Goal: Use online tool/utility: Use online tool/utility

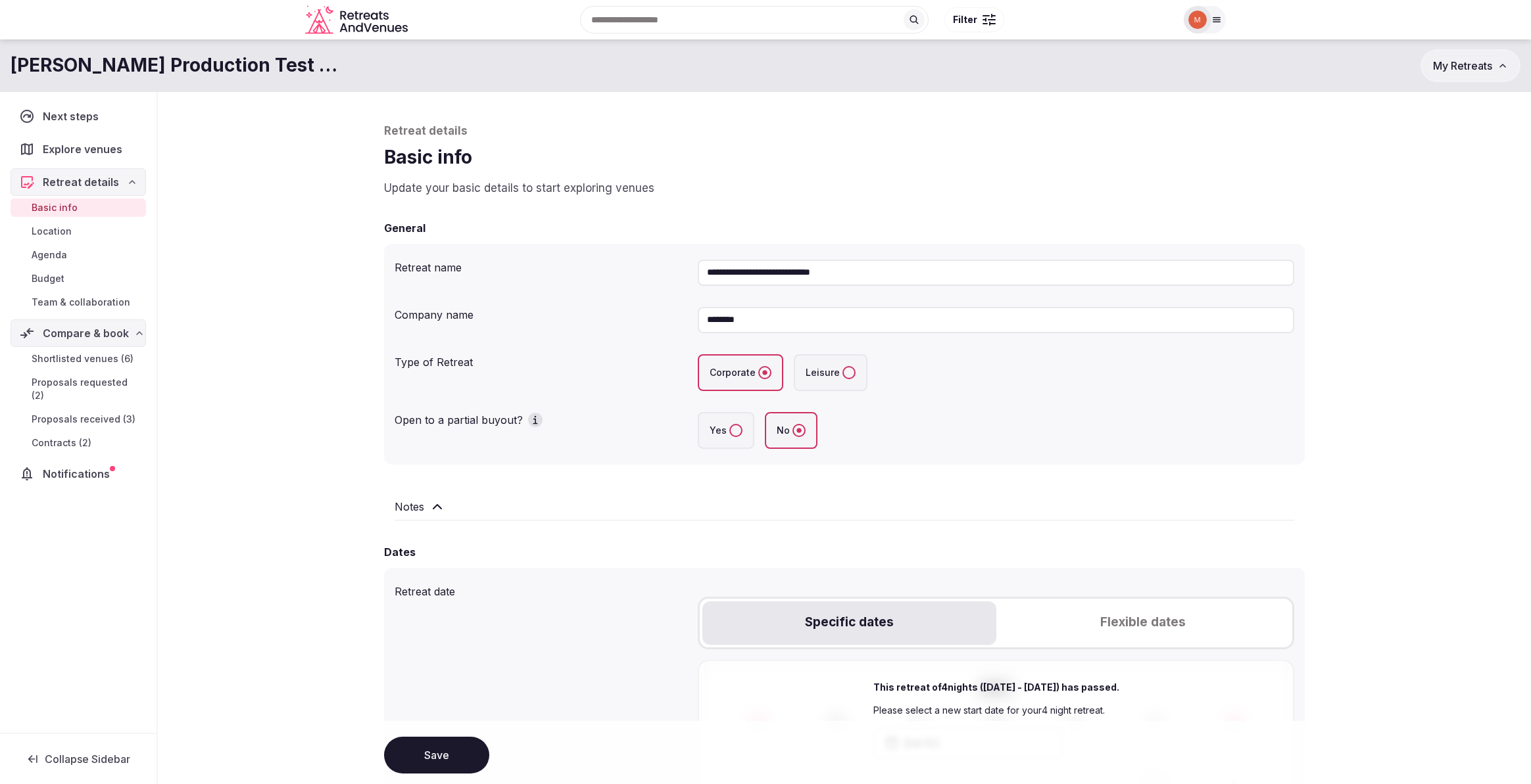
click at [1222, 18] on div at bounding box center [1216, 20] width 18 height 11
click at [1162, 138] on link "Group flight planner" at bounding box center [1139, 143] width 152 height 21
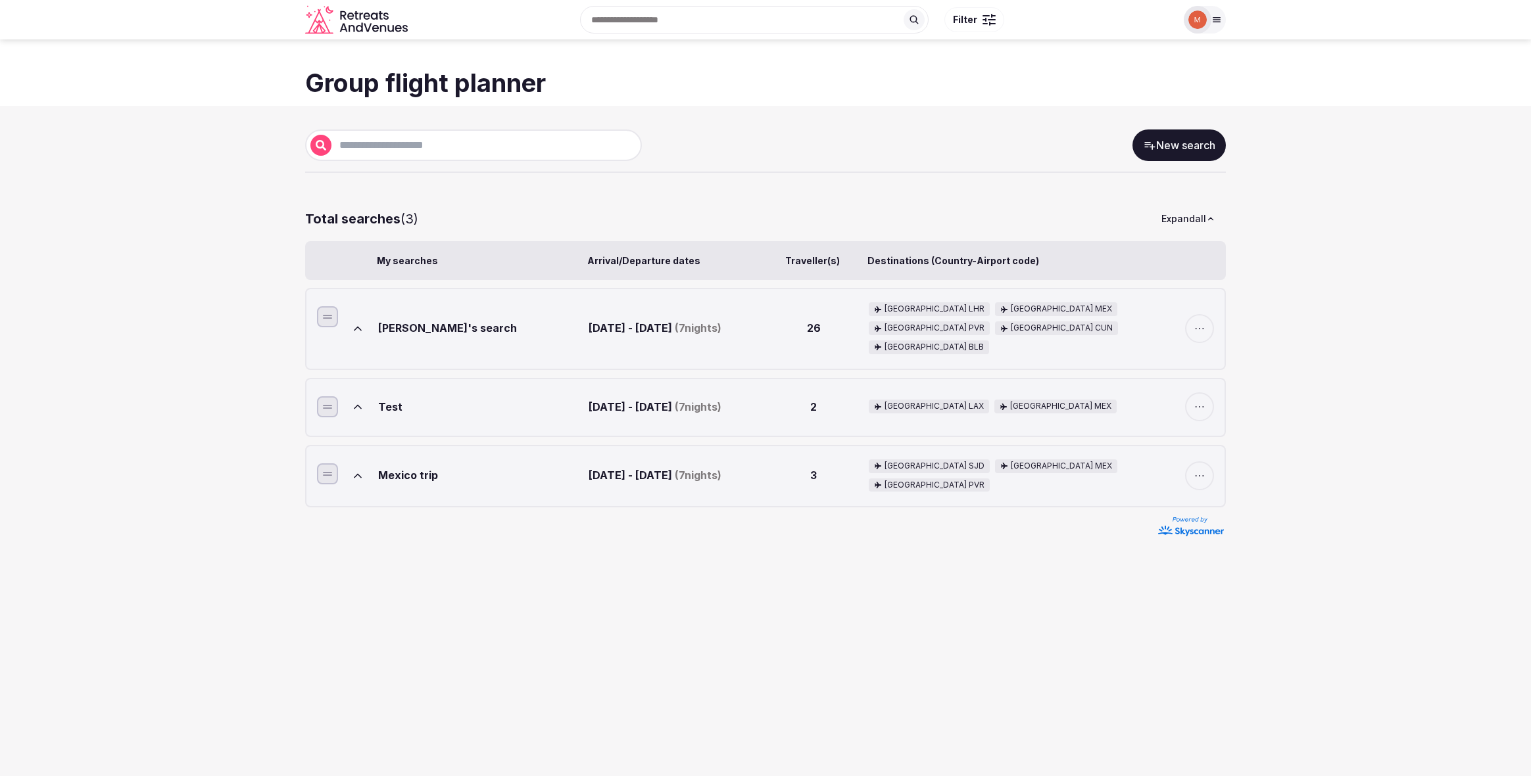
click at [1187, 148] on link "New search" at bounding box center [1179, 145] width 93 height 32
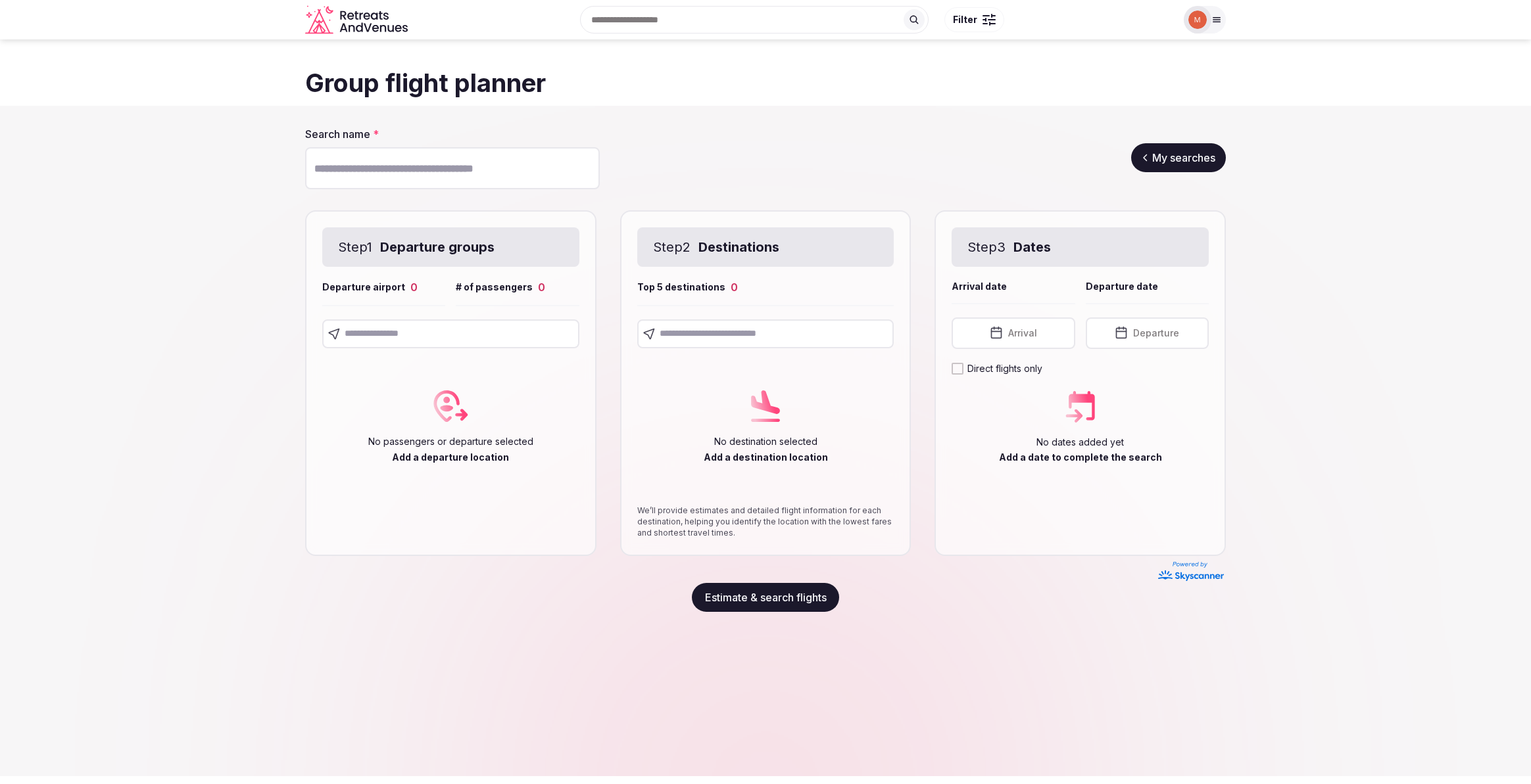
click at [440, 337] on input "text" at bounding box center [451, 333] width 257 height 29
type input "*"
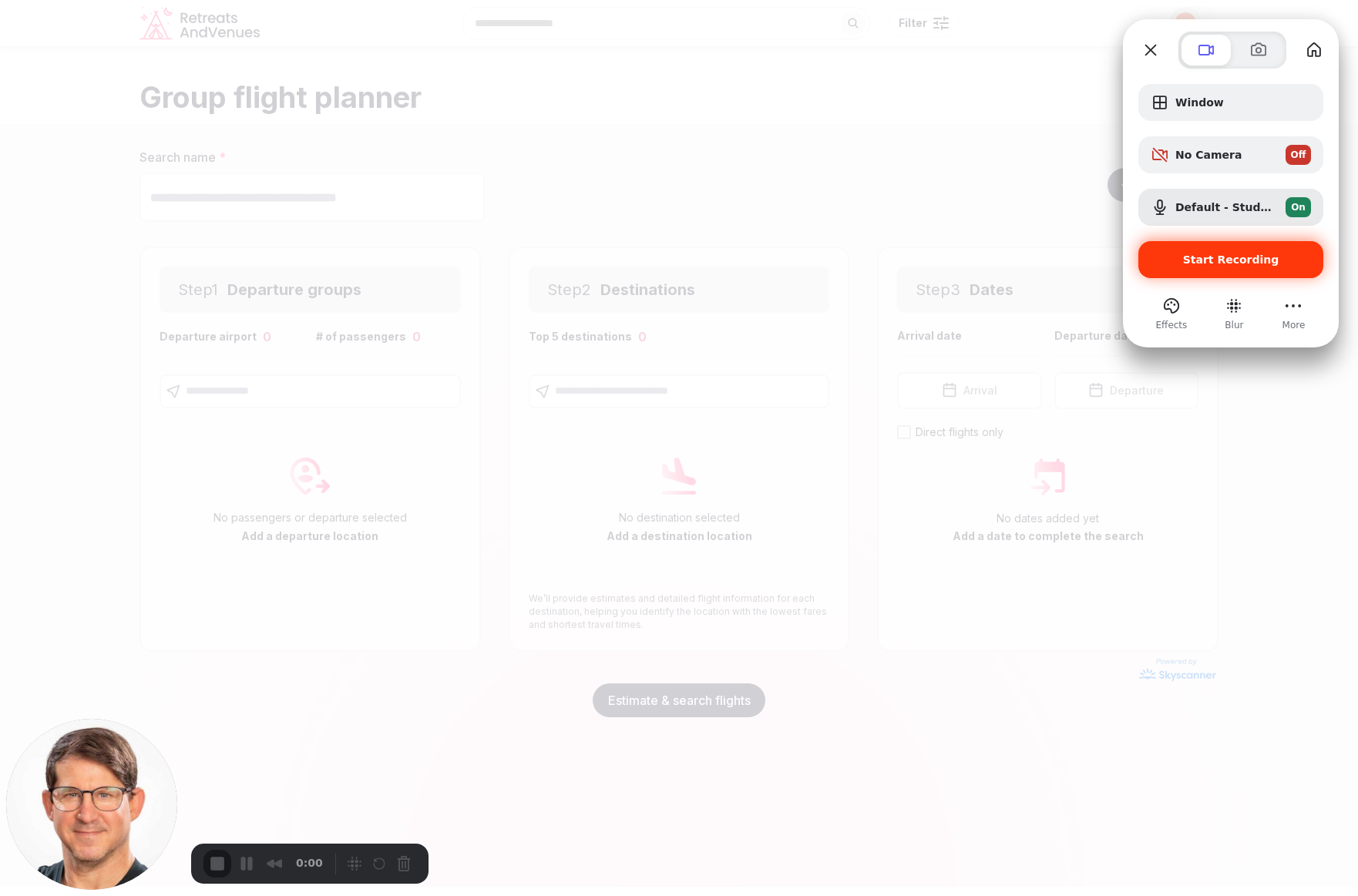
click at [1205, 264] on span "Start Recording" at bounding box center [1231, 260] width 96 height 13
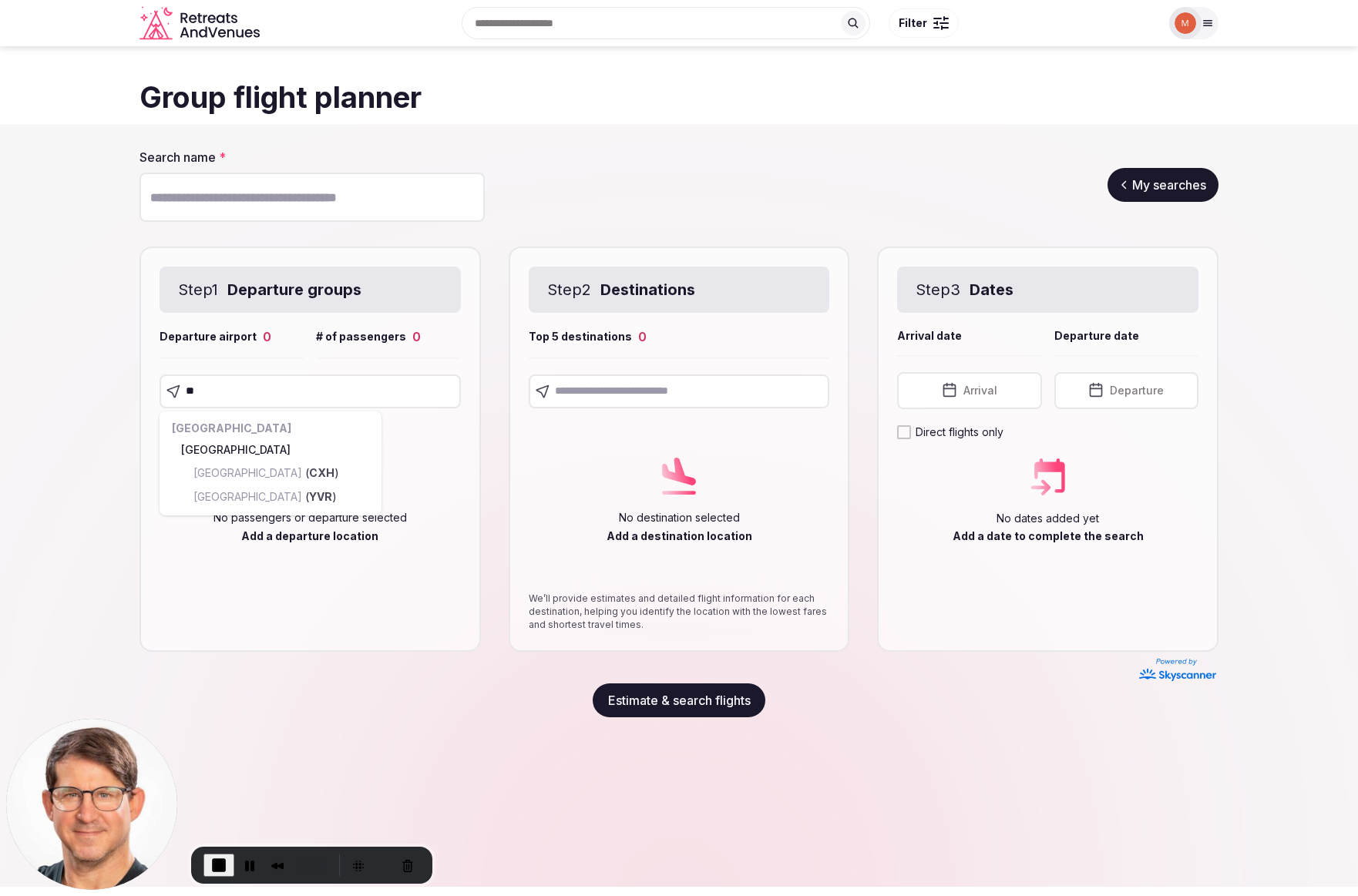
type input "*"
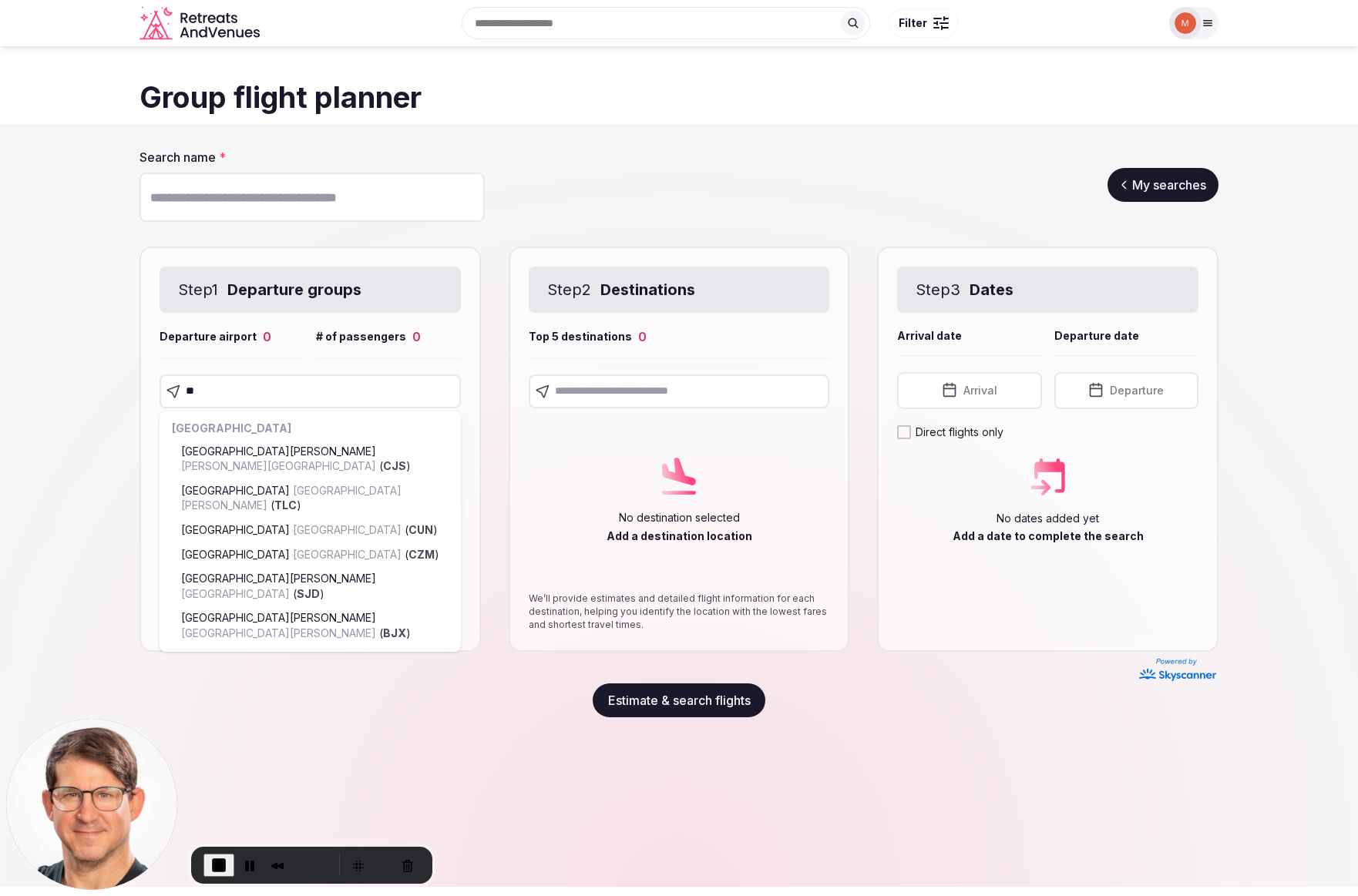
type input "*"
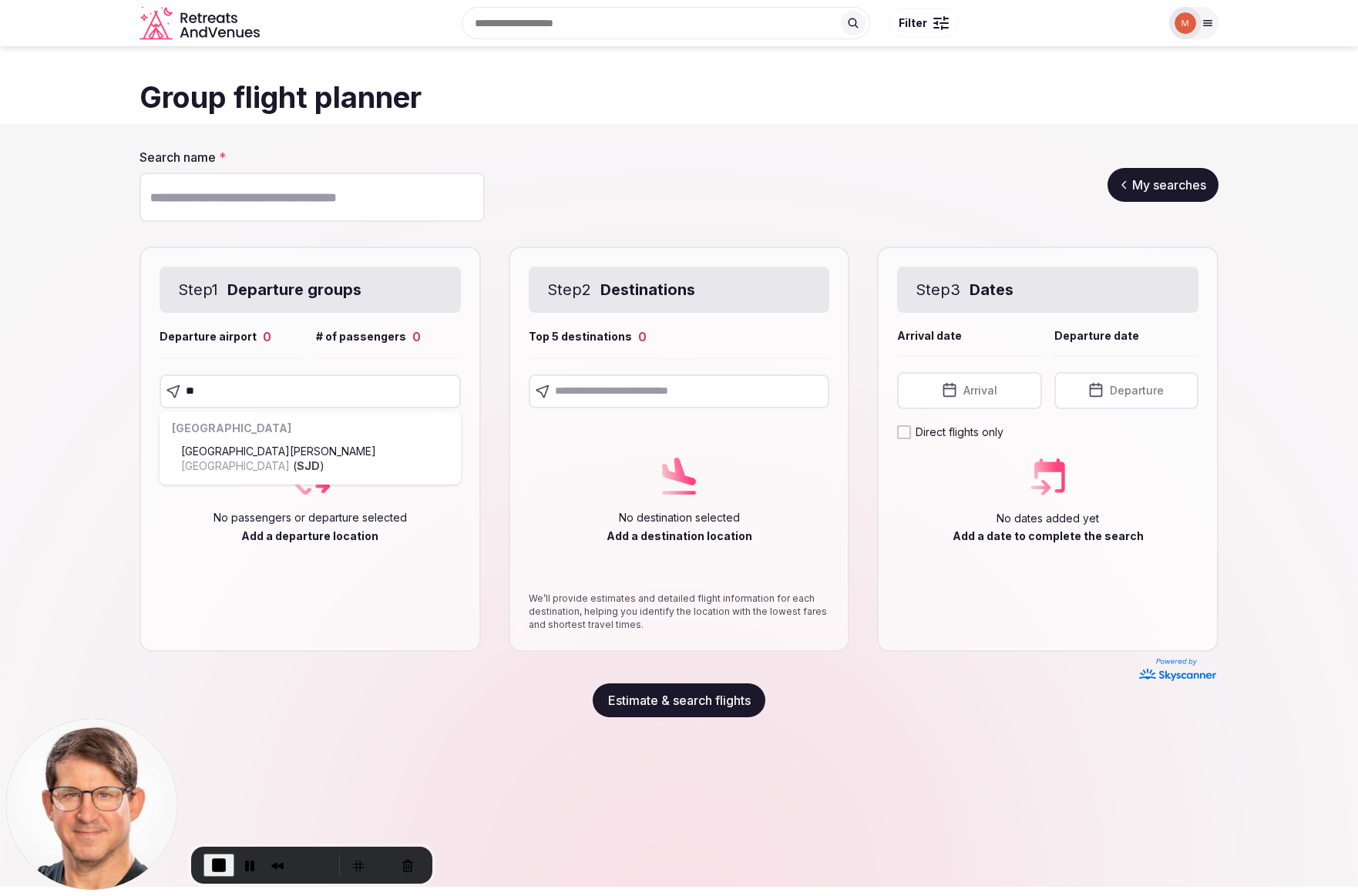
type input "*"
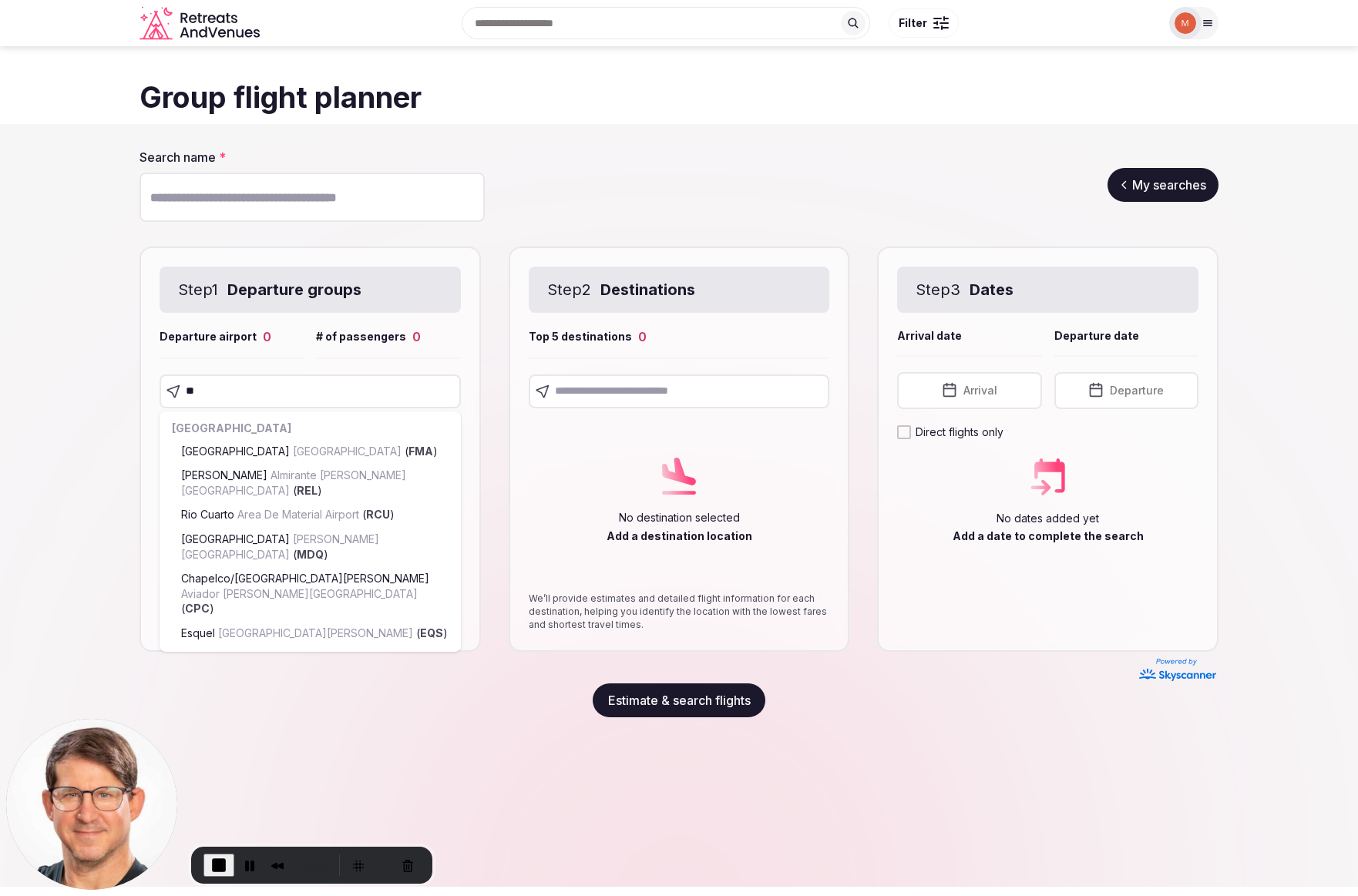
type input "*"
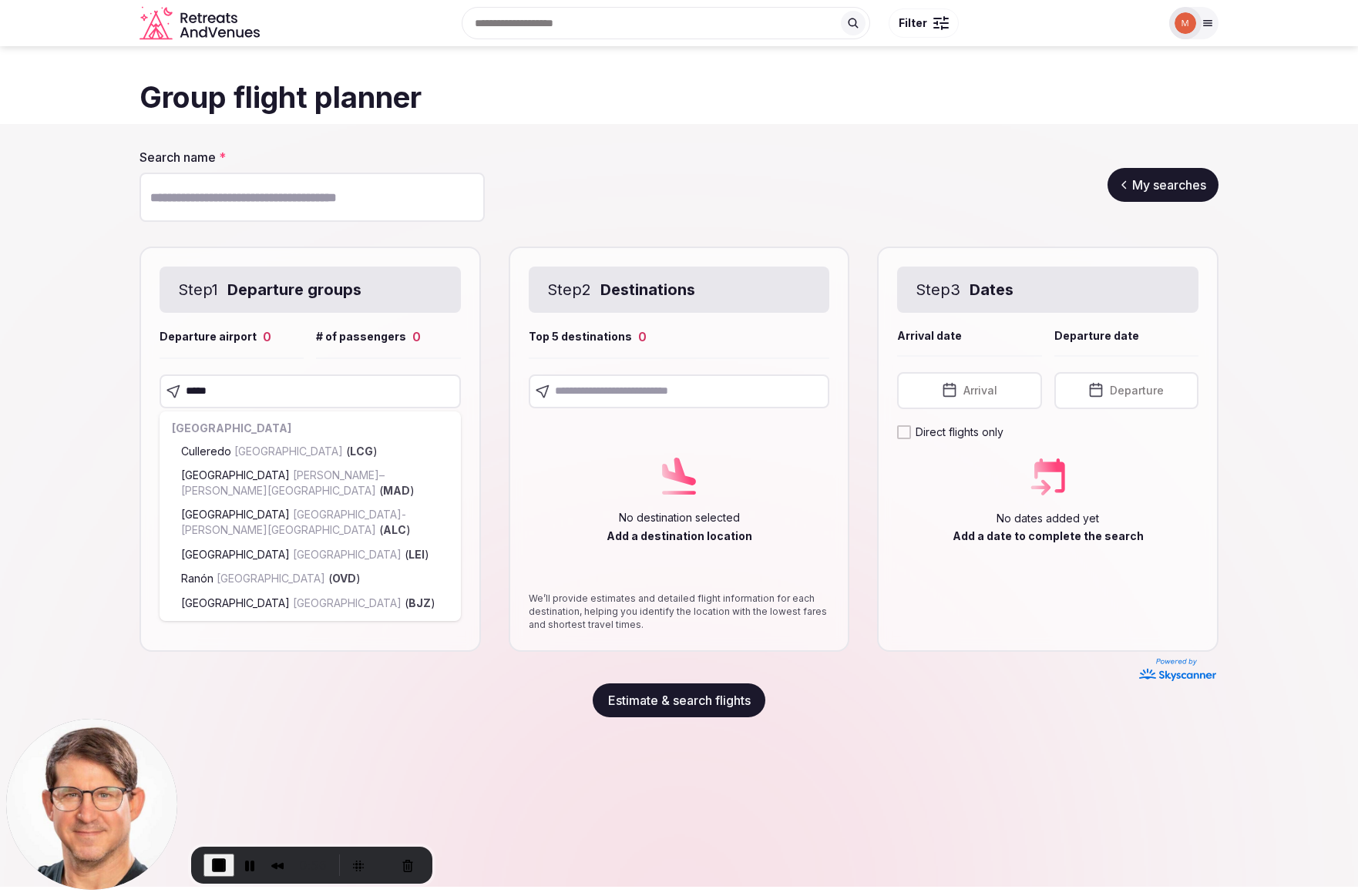
type input "*****"
drag, startPoint x: 95, startPoint y: 392, endPoint x: 496, endPoint y: 404, distance: 401.2
click at [102, 392] on section "Search name * My searches Step 1 Departure groups Departure airport 0 # of pass…" at bounding box center [679, 432] width 1358 height 617
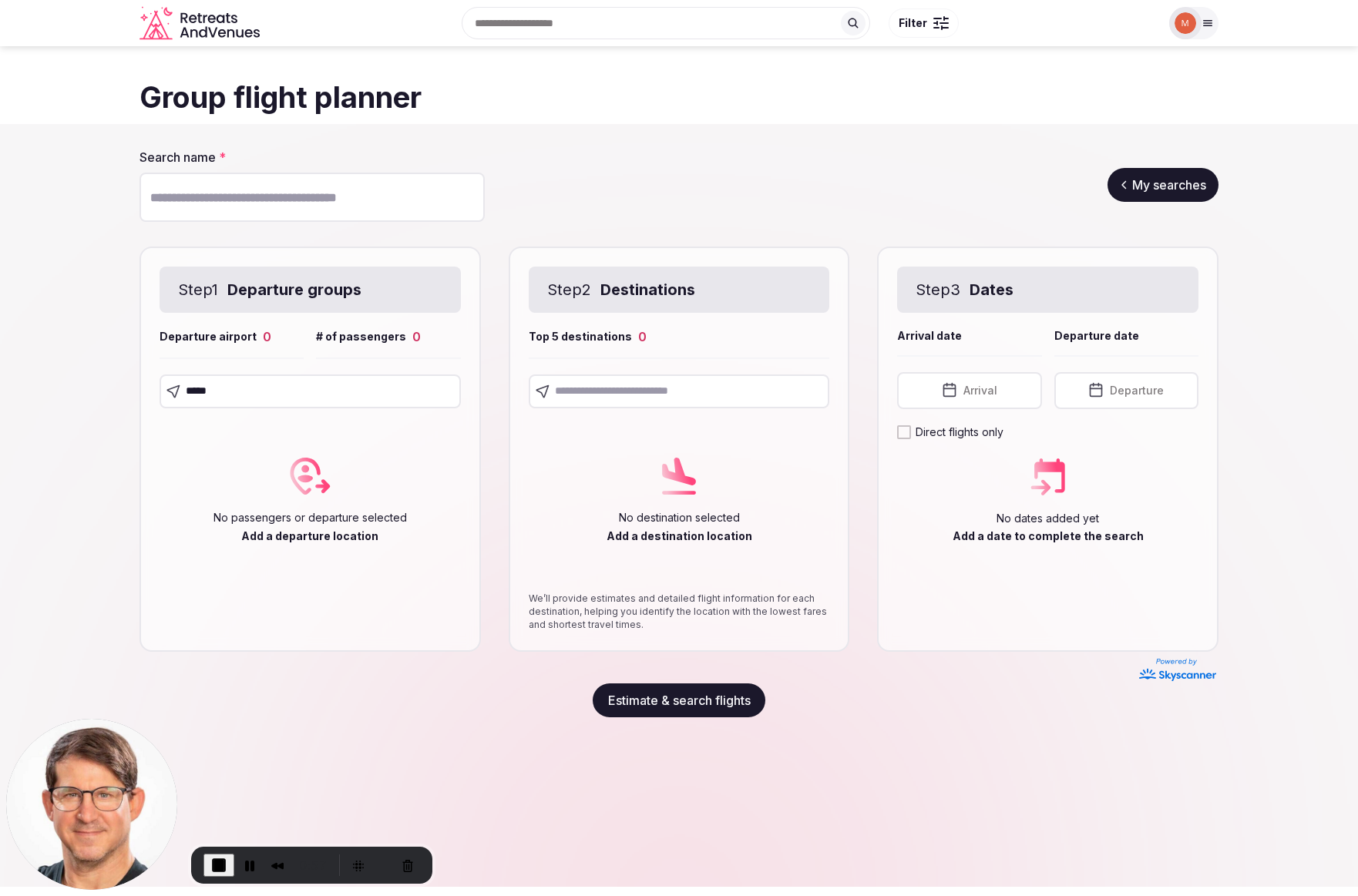
click at [620, 393] on input "text" at bounding box center [680, 391] width 301 height 34
type input "*"
click at [643, 181] on div "Search name * My searches" at bounding box center [679, 185] width 1080 height 72
click at [213, 863] on span "End Recording" at bounding box center [218, 865] width 18 height 18
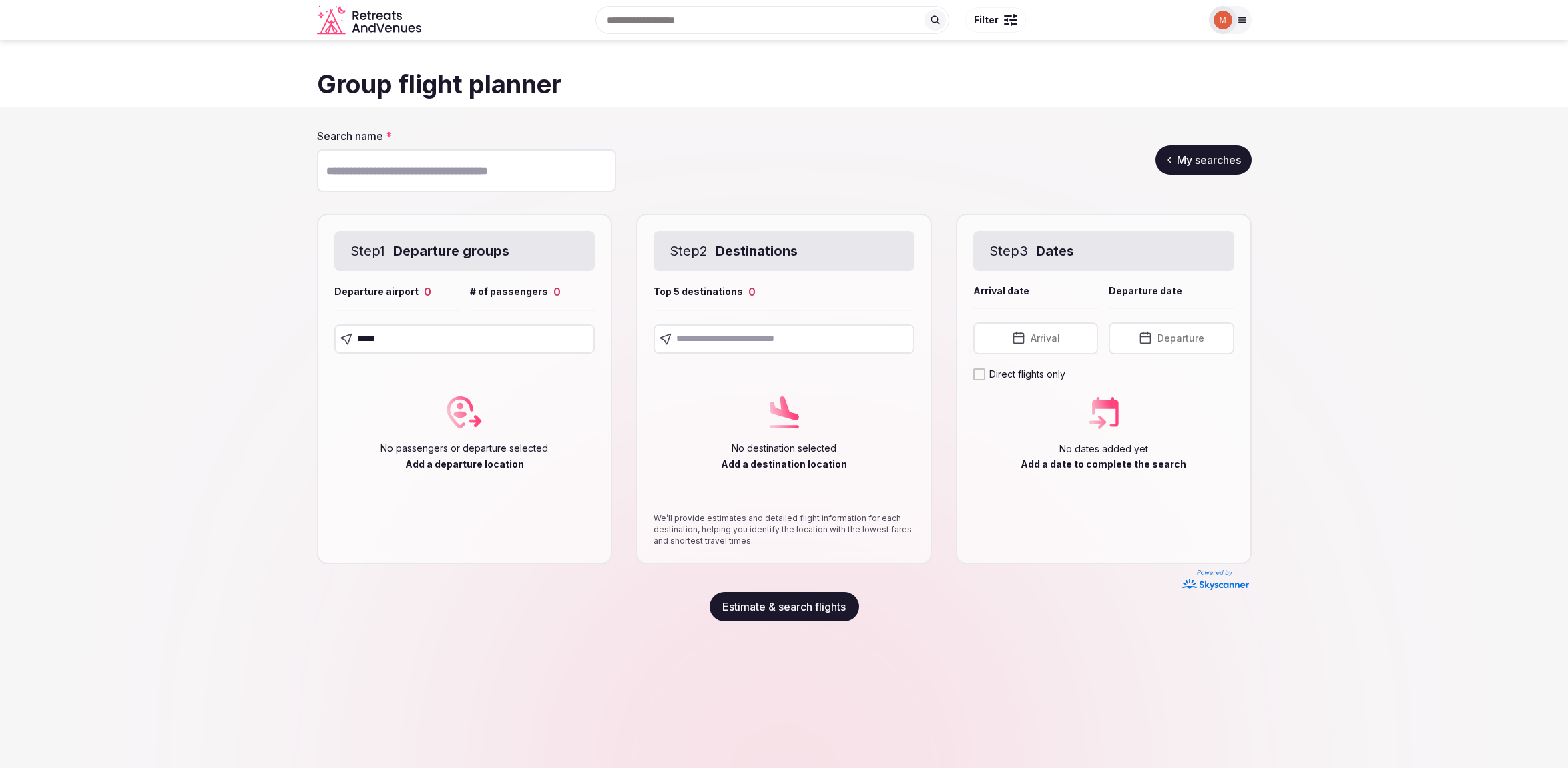
click at [1237, 21] on icon at bounding box center [1242, 20] width 11 height 11
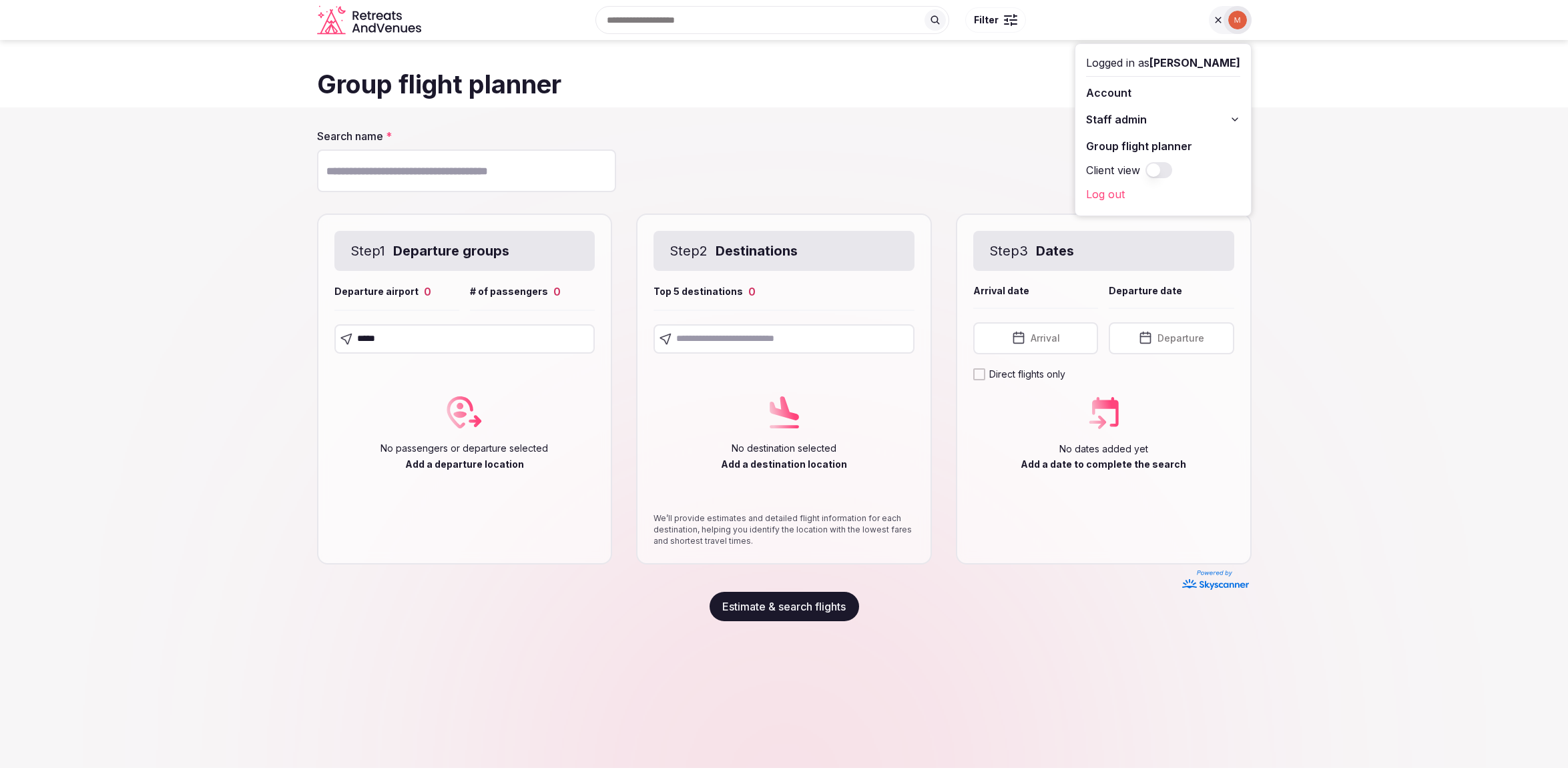
click at [1147, 118] on span "Staff admin" at bounding box center [1116, 119] width 60 height 16
click at [1134, 194] on link "Retreats" at bounding box center [1163, 191] width 155 height 21
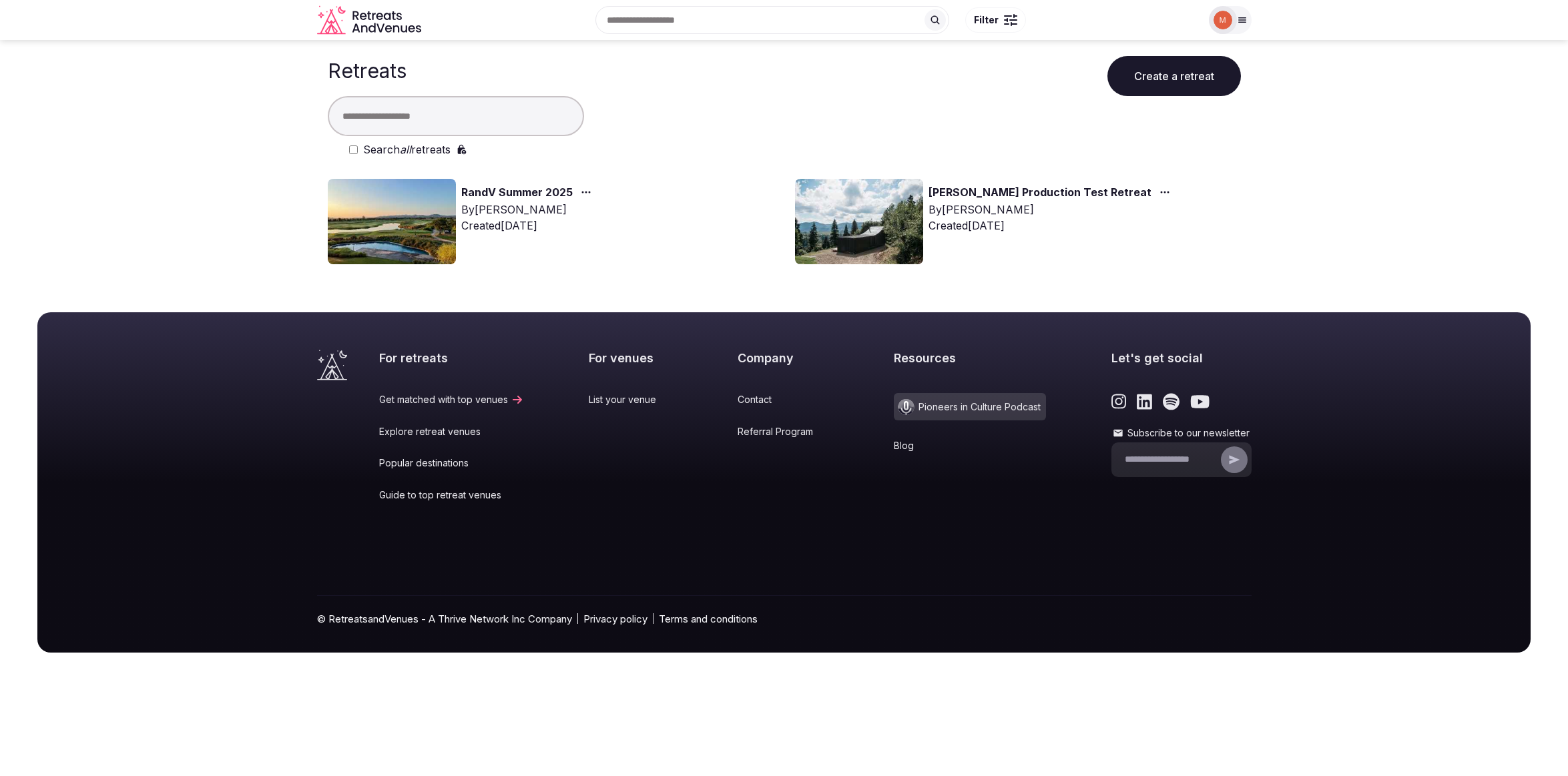
click at [837, 229] on img at bounding box center [859, 221] width 128 height 85
